Goal: Task Accomplishment & Management: Manage account settings

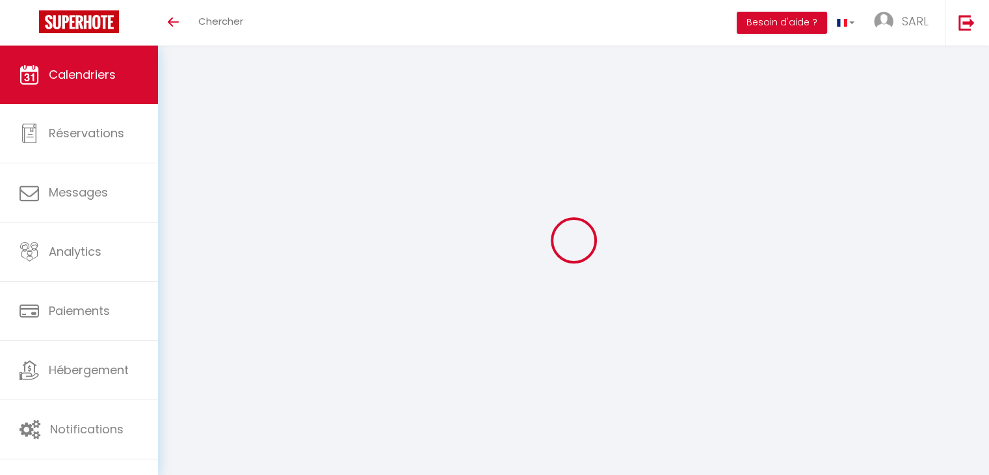
select select
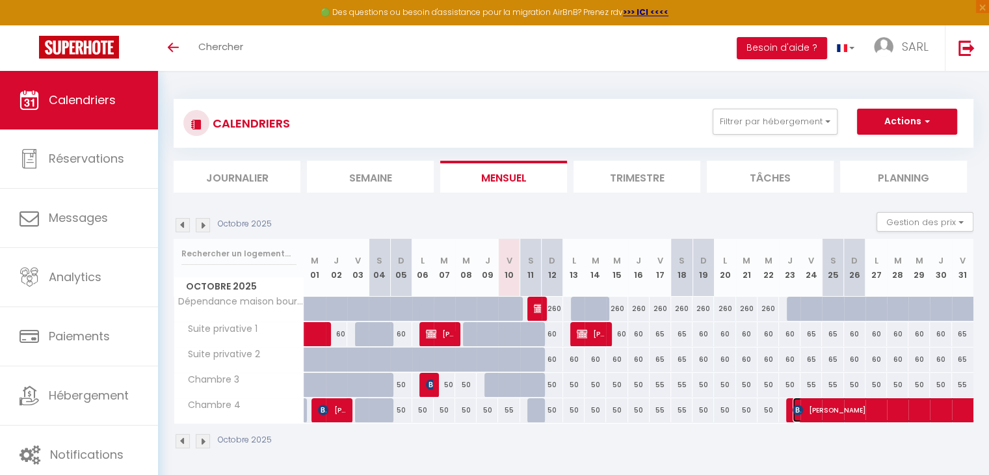
click at [797, 412] on img at bounding box center [798, 409] width 10 height 10
select select "OK"
select select "KO"
select select "1"
select select "0"
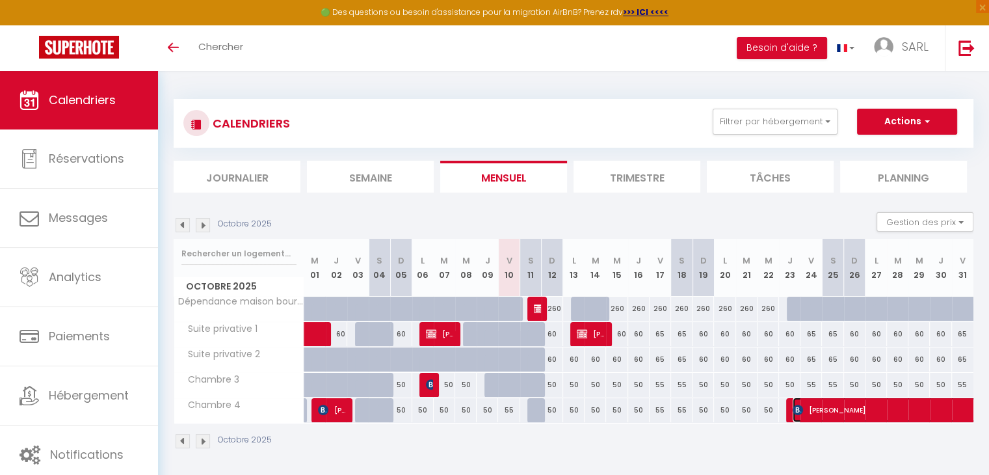
select select "1"
select select
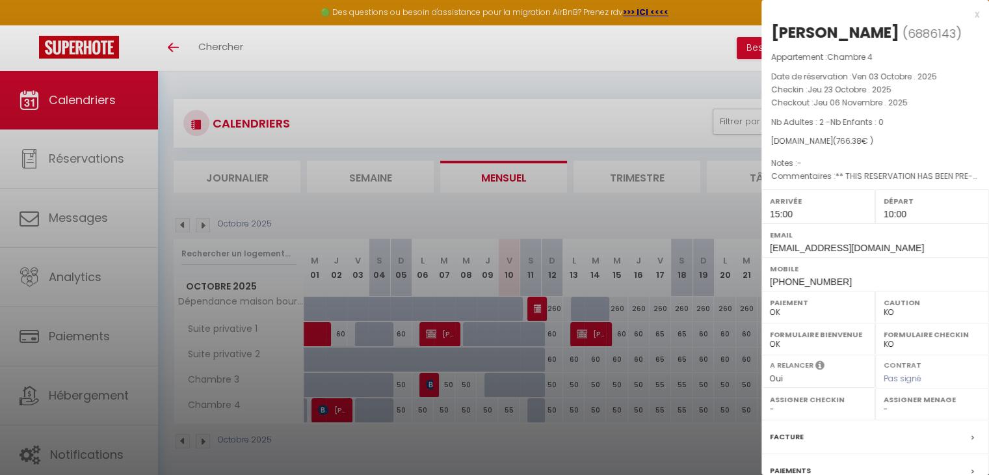
click at [742, 424] on div at bounding box center [494, 237] width 989 height 475
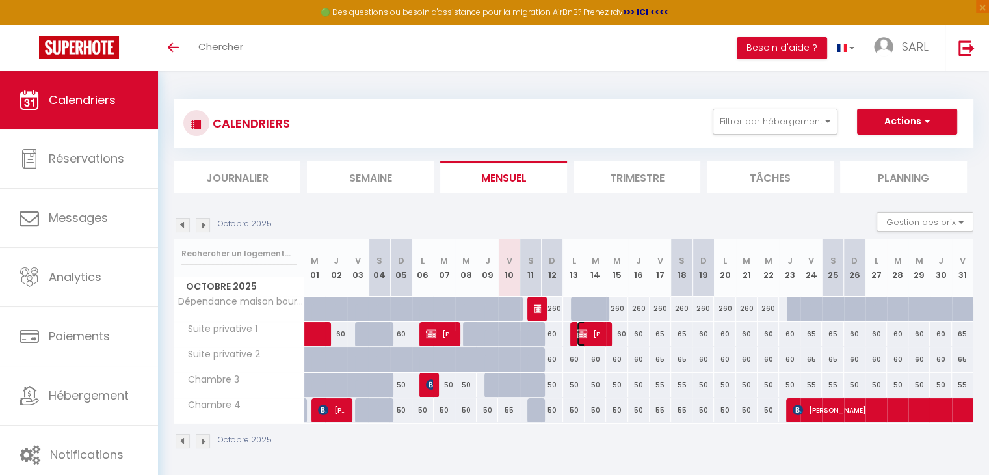
click at [592, 337] on span "[PERSON_NAME]" at bounding box center [591, 333] width 29 height 25
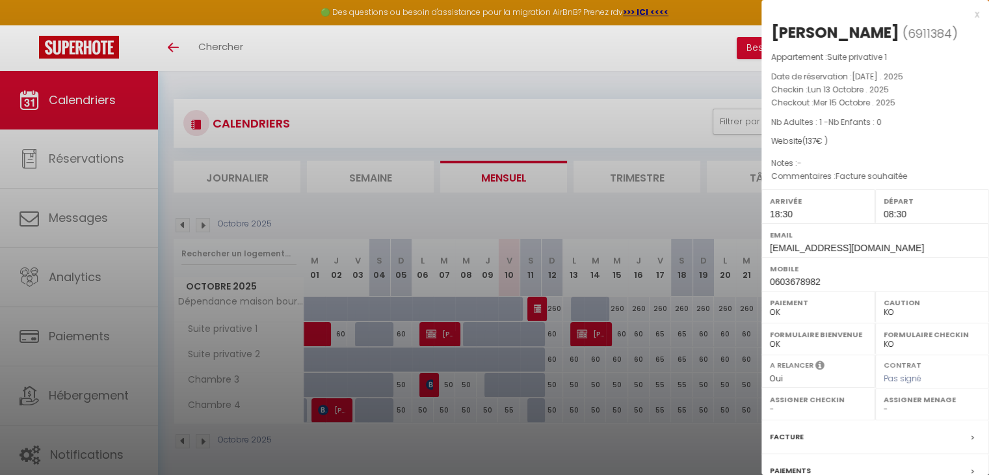
click at [590, 438] on div at bounding box center [494, 237] width 989 height 475
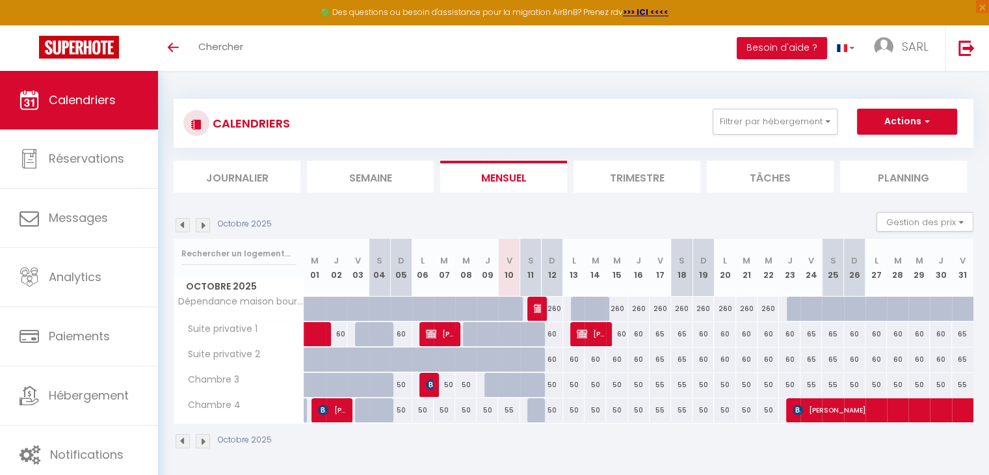
click at [531, 309] on div at bounding box center [537, 308] width 21 height 25
click at [535, 308] on img at bounding box center [539, 308] width 10 height 10
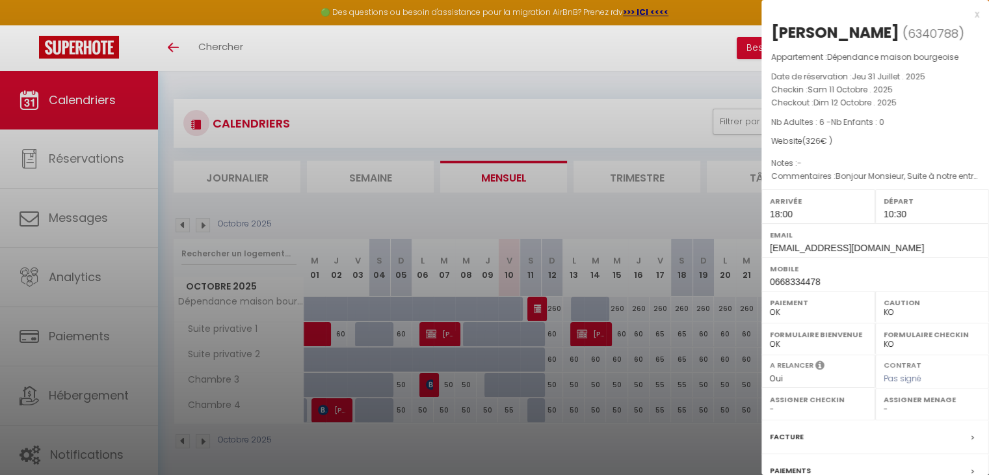
click at [549, 430] on div at bounding box center [494, 237] width 989 height 475
